Goal: Information Seeking & Learning: Learn about a topic

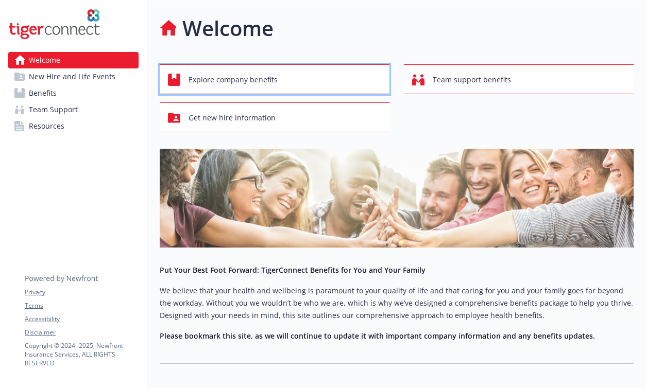
click at [295, 89] on div "Explore company benefits" at bounding box center [276, 80] width 216 height 20
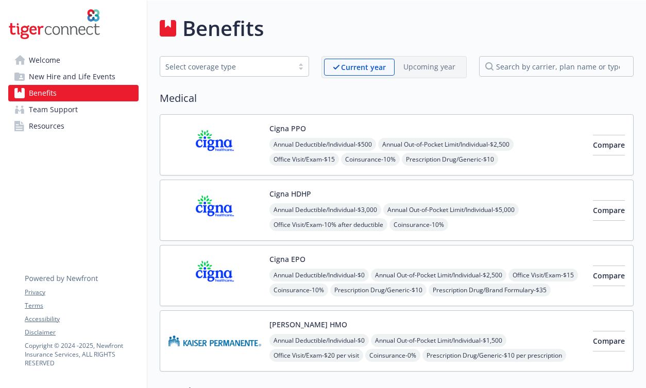
scroll to position [15, 0]
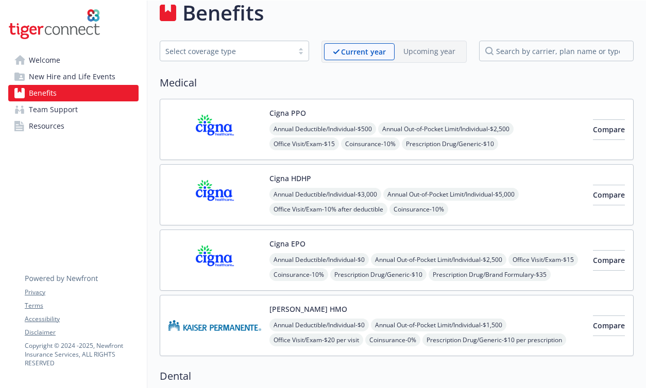
click at [537, 144] on div "Annual Deductible/Individual - $500 Annual Out-of-Pocket Limit/Individual - $2,…" at bounding box center [426, 152] width 315 height 58
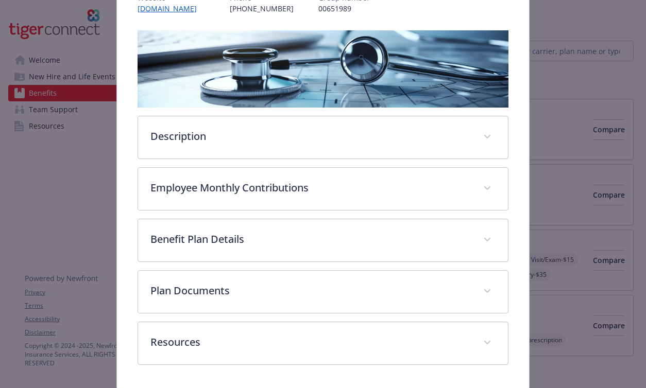
scroll to position [158, 0]
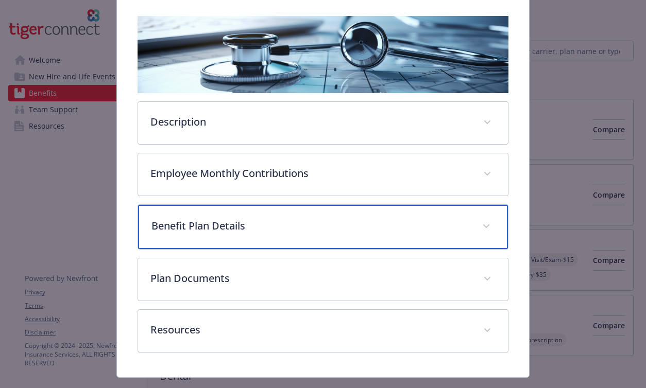
click at [366, 232] on p "Benefit Plan Details" at bounding box center [310, 225] width 319 height 15
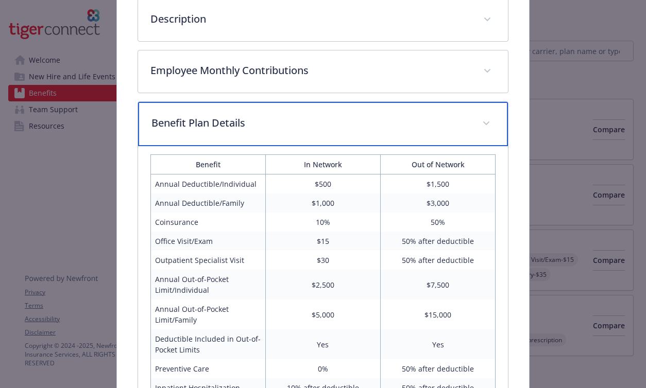
scroll to position [262, 0]
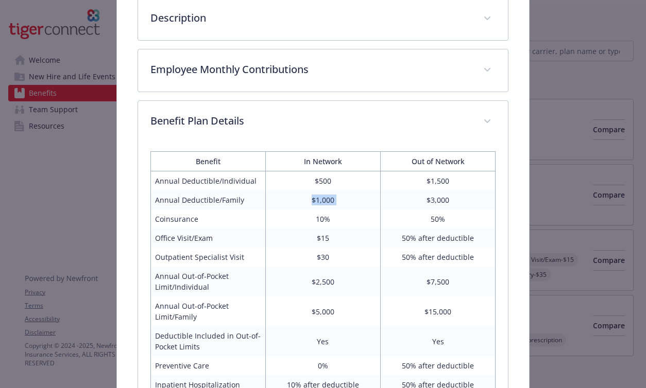
drag, startPoint x: 256, startPoint y: 202, endPoint x: 453, endPoint y: 194, distance: 196.9
click at [454, 194] on tr "Annual Deductible/Family $1,000 $3,000" at bounding box center [322, 200] width 345 height 19
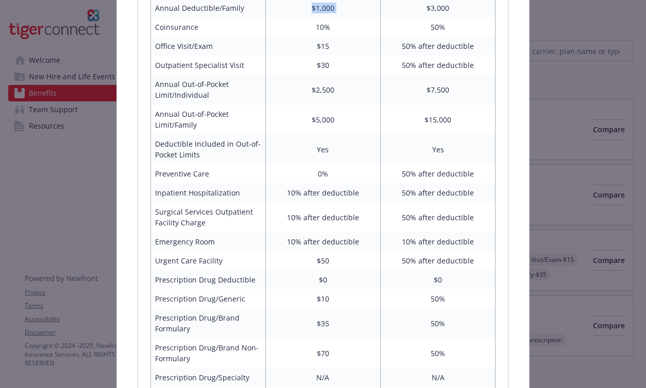
scroll to position [455, 0]
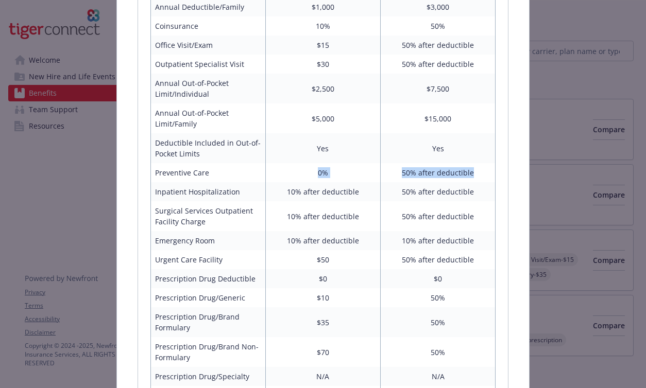
drag, startPoint x: 308, startPoint y: 176, endPoint x: 483, endPoint y: 180, distance: 175.2
click at [483, 180] on tr "Preventive Care 0% 50% after deductible" at bounding box center [322, 172] width 345 height 19
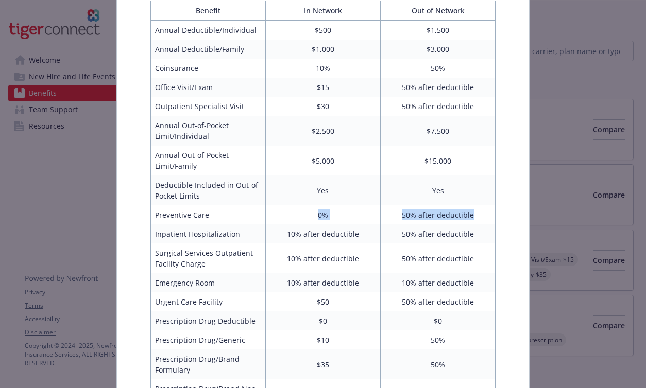
scroll to position [412, 0]
click at [375, 231] on td "10% after deductible" at bounding box center [322, 235] width 115 height 19
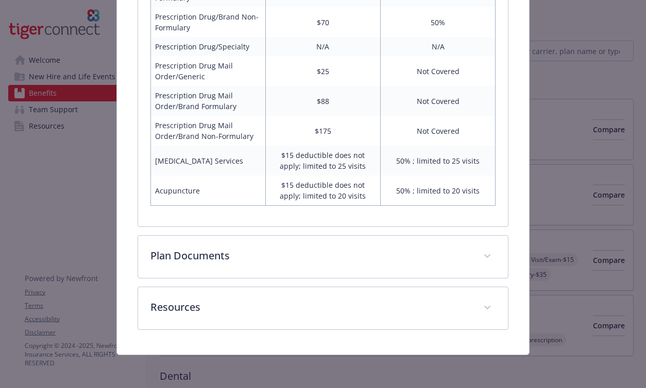
scroll to position [782, 0]
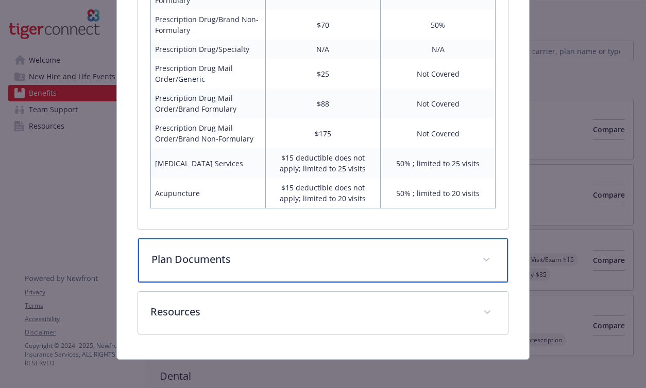
click at [360, 261] on p "Plan Documents" at bounding box center [310, 259] width 319 height 15
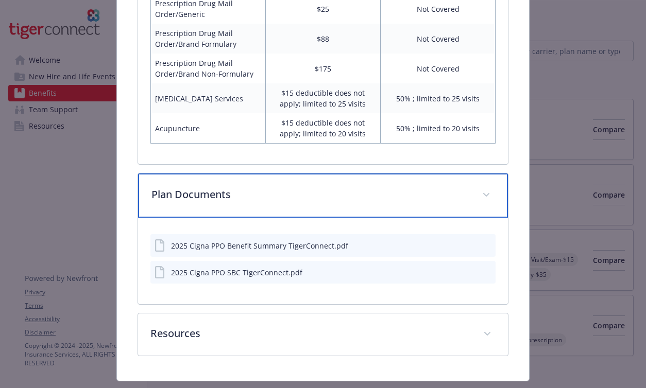
scroll to position [874, 0]
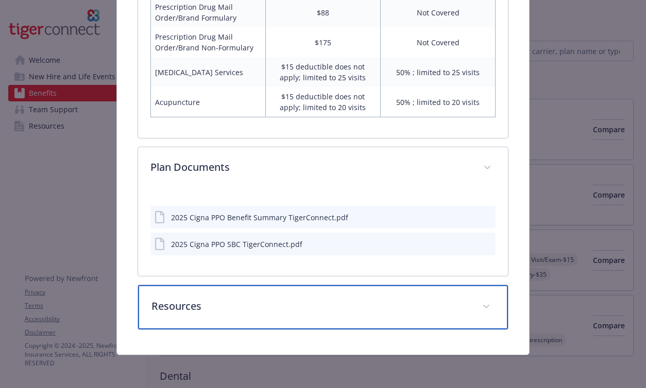
click at [344, 302] on p "Resources" at bounding box center [310, 306] width 319 height 15
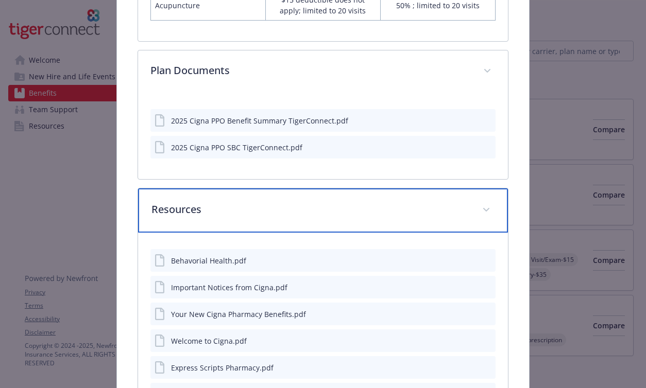
scroll to position [967, 0]
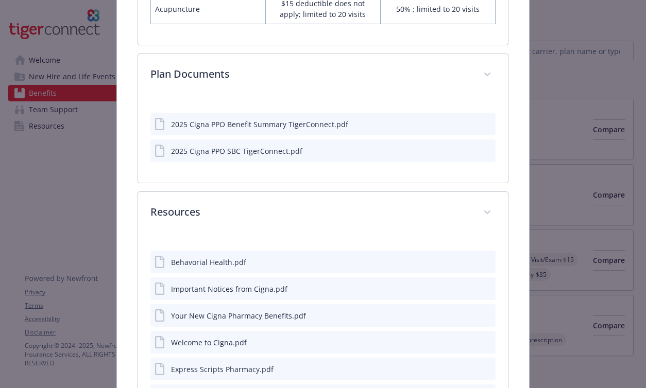
click at [468, 123] on icon "download file" at bounding box center [469, 122] width 7 height 6
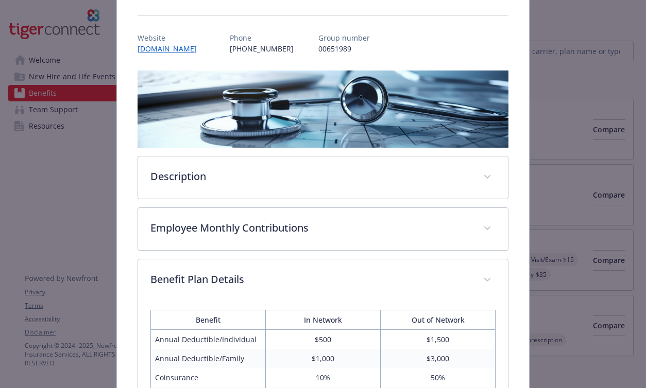
scroll to position [0, 0]
